Goal: Information Seeking & Learning: Find specific fact

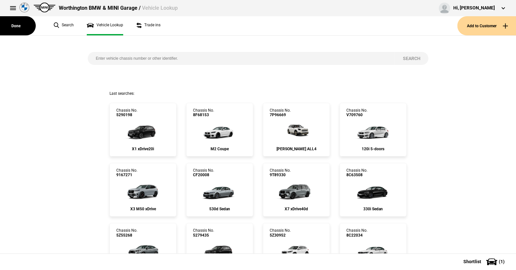
click at [90, 56] on input "search" at bounding box center [241, 58] width 307 height 13
paste input "[US_VEHICLE_IDENTIFICATION_NUMBER]"
type input "[US_VEHICLE_IDENTIFICATION_NUMBER]"
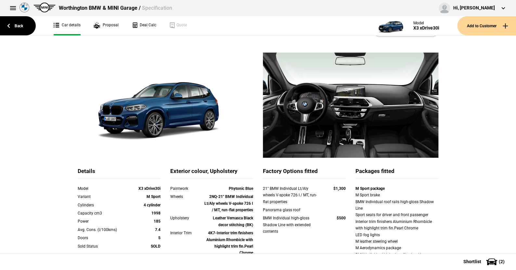
scroll to position [65, 0]
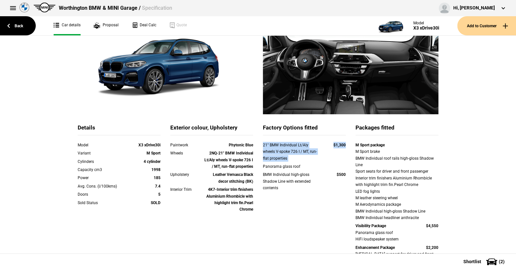
drag, startPoint x: 259, startPoint y: 145, endPoint x: 345, endPoint y: 145, distance: 85.7
click at [345, 145] on div "21" BMW Individual Lt/Aly wheels V-spoke 726 I / MT, run-flat properties $1,300" at bounding box center [304, 152] width 93 height 21
copy div "21" BMW Individual Lt/Aly wheels V-spoke 726 I / MT, run-flat properties $1,300"
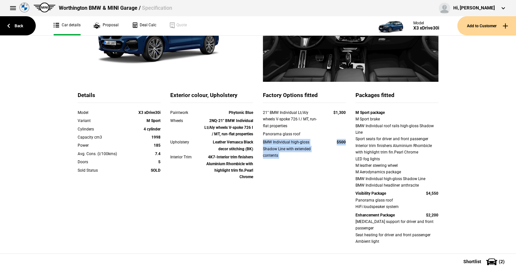
drag, startPoint x: 258, startPoint y: 143, endPoint x: 343, endPoint y: 141, distance: 84.8
click at [343, 141] on div "BMW Individual high-gloss Shadow Line with extended contents $500" at bounding box center [304, 149] width 93 height 21
copy div "BMW Individual high-gloss Shadow Line with extended contents $500"
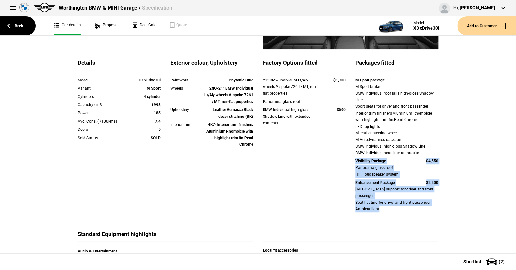
drag, startPoint x: 351, startPoint y: 162, endPoint x: 449, endPoint y: 201, distance: 106.2
click at [449, 201] on div "Details Model X3 xDrive30i Variant M Sport Cylinders 4 cylinder Capacity cm3 19…" at bounding box center [258, 247] width 516 height 606
copy div "Visibility Package $4,550 Panorama glass roof HiFi loudspeaker system Enhanceme…"
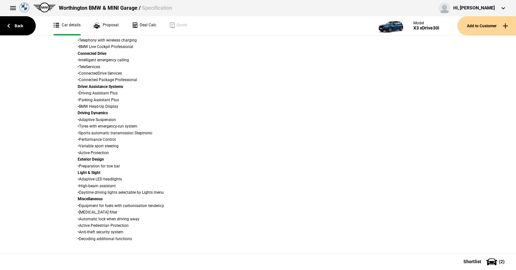
scroll to position [291, 0]
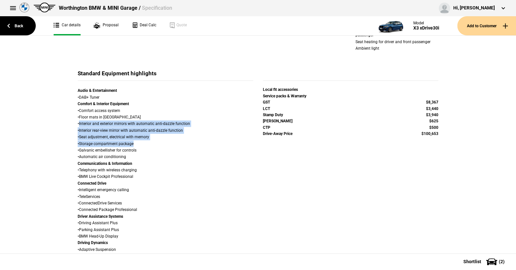
drag, startPoint x: 77, startPoint y: 116, endPoint x: 189, endPoint y: 137, distance: 113.7
click at [189, 137] on div "Audio & Entertainment • DAB+ Tuner Comfort & Interior Equipment • Comfort acces…" at bounding box center [165, 229] width 175 height 285
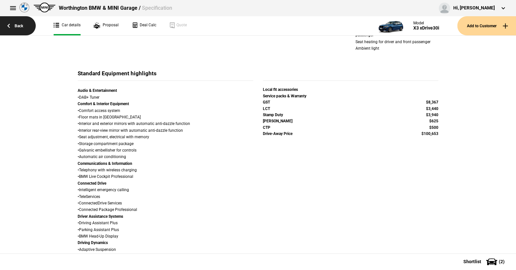
click at [19, 25] on link "Back" at bounding box center [18, 25] width 36 height 19
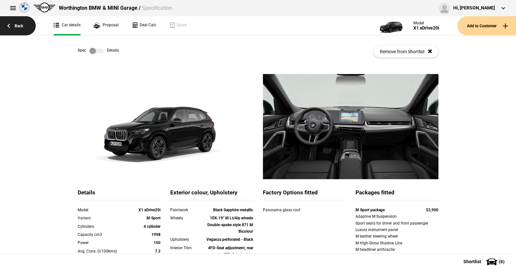
click at [19, 24] on link "Back" at bounding box center [18, 25] width 36 height 19
